Goal: Check status: Check status

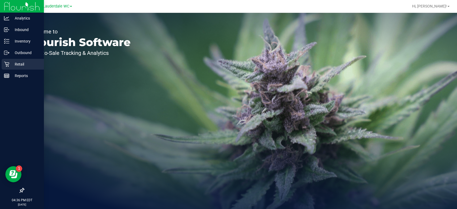
click at [11, 66] on p "Retail" at bounding box center [25, 64] width 32 height 6
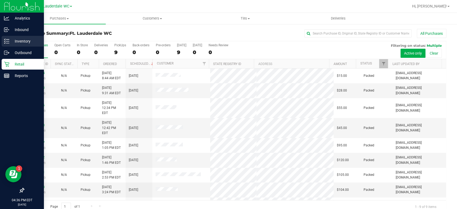
click at [18, 42] on p "Inventory" at bounding box center [25, 41] width 32 height 6
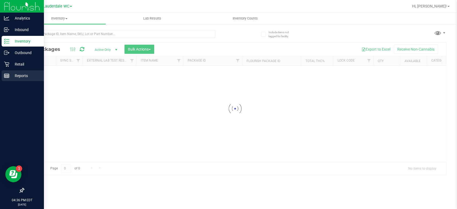
click at [15, 78] on p "Reports" at bounding box center [25, 76] width 32 height 6
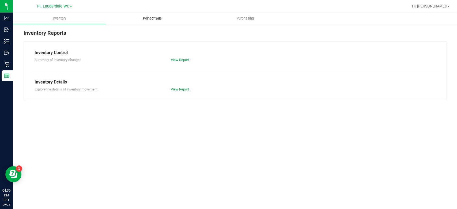
click at [162, 21] on span "Point of Sale" at bounding box center [152, 18] width 33 height 5
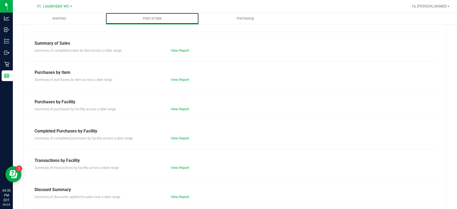
scroll to position [72, 0]
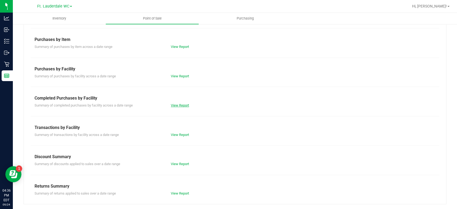
click at [178, 104] on link "View Report" at bounding box center [180, 105] width 18 height 4
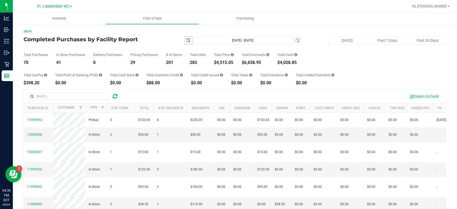
click at [186, 39] on span "select" at bounding box center [188, 40] width 4 height 4
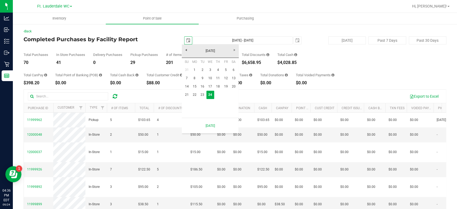
scroll to position [0, 13]
click at [205, 97] on link "23" at bounding box center [203, 95] width 8 height 8
type input "[DATE]"
type input "[DATE] - [DATE]"
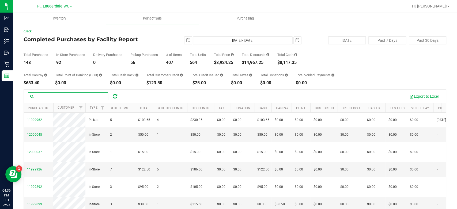
click at [57, 97] on input "text" at bounding box center [68, 96] width 80 height 8
type input "[PERSON_NAME]"
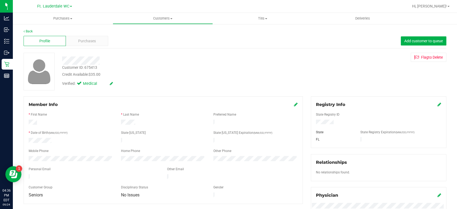
click at [94, 69] on div "Customer ID: 675413" at bounding box center [79, 68] width 35 height 6
copy div "675413"
click at [163, 20] on span "Customers" at bounding box center [162, 18] width 99 height 5
click at [157, 29] on li "All customers" at bounding box center [163, 32] width 100 height 6
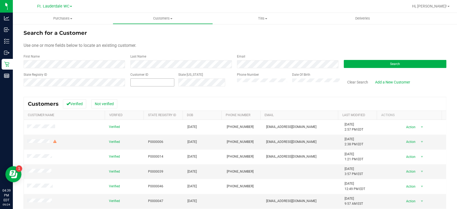
click at [158, 85] on span at bounding box center [152, 82] width 44 height 8
paste input "675413"
type input "675413"
click at [420, 63] on button "Search" at bounding box center [395, 64] width 103 height 8
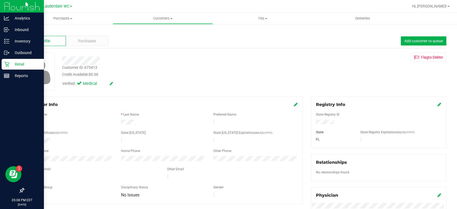
click at [13, 64] on p "Retail" at bounding box center [25, 64] width 32 height 6
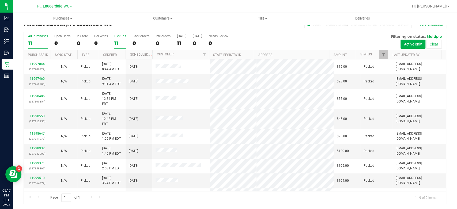
click at [117, 44] on div "11" at bounding box center [120, 43] width 12 height 6
click at [0, 0] on input "PickUps 11" at bounding box center [0, 0] width 0 height 0
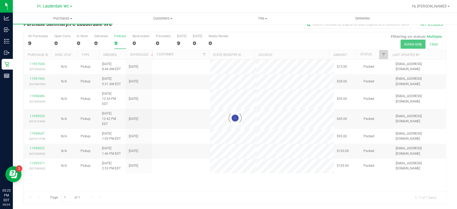
click at [118, 42] on div at bounding box center [235, 118] width 423 height 172
click at [116, 42] on div at bounding box center [235, 118] width 423 height 172
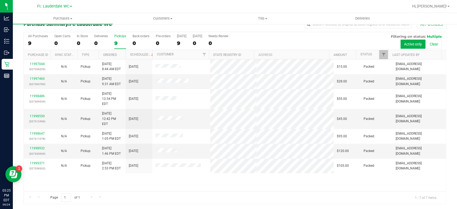
click at [118, 41] on div "9" at bounding box center [120, 43] width 12 height 6
click at [0, 0] on input "PickUps 9" at bounding box center [0, 0] width 0 height 0
click at [117, 43] on div "7" at bounding box center [120, 43] width 12 height 6
click at [0, 0] on input "PickUps 7" at bounding box center [0, 0] width 0 height 0
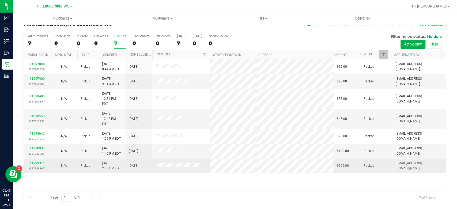
click at [34, 162] on link "11999371" at bounding box center [37, 164] width 15 height 4
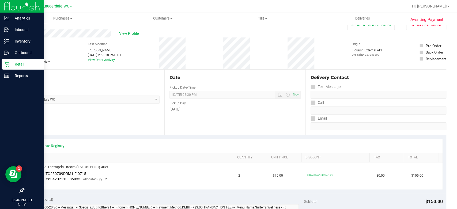
click at [7, 63] on icon at bounding box center [6, 64] width 5 height 5
